Goal: Transaction & Acquisition: Register for event/course

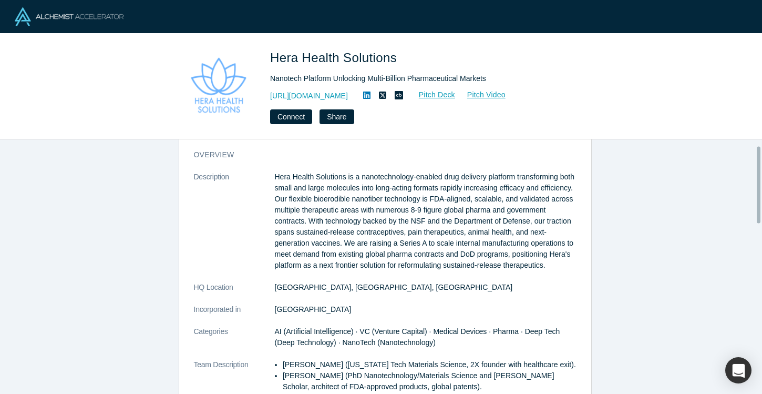
scroll to position [18, 0]
